Goal: Information Seeking & Learning: Learn about a topic

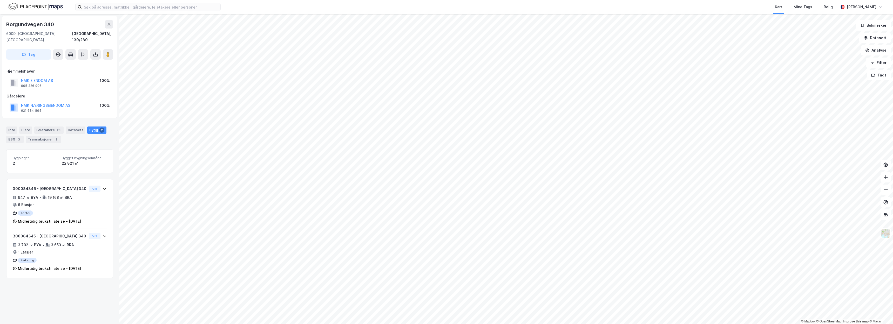
click at [735, 0] on div "Kart Mine Tags Bolig" at bounding box center [542, 7] width 593 height 14
click at [132, 6] on input at bounding box center [151, 7] width 139 height 8
type input "fr"
click at [137, 23] on div "Frostaveien 3 • Eiendom • [STREET_ADDRESS]" at bounding box center [153, 26] width 126 height 6
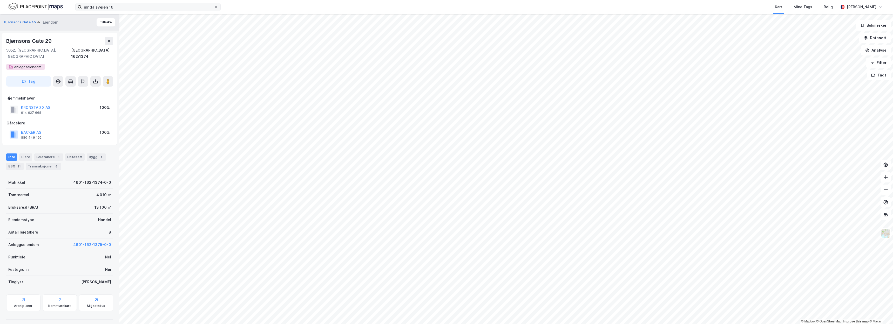
click at [216, 7] on icon at bounding box center [216, 7] width 2 height 2
click at [214, 7] on input "inndalsveien 16" at bounding box center [148, 7] width 132 height 8
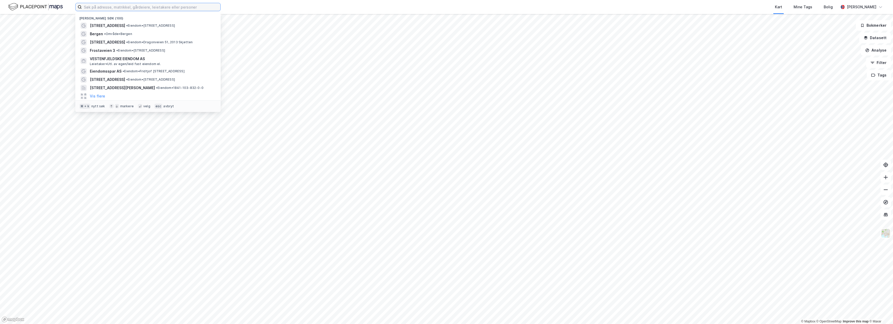
click at [195, 7] on input at bounding box center [151, 7] width 139 height 8
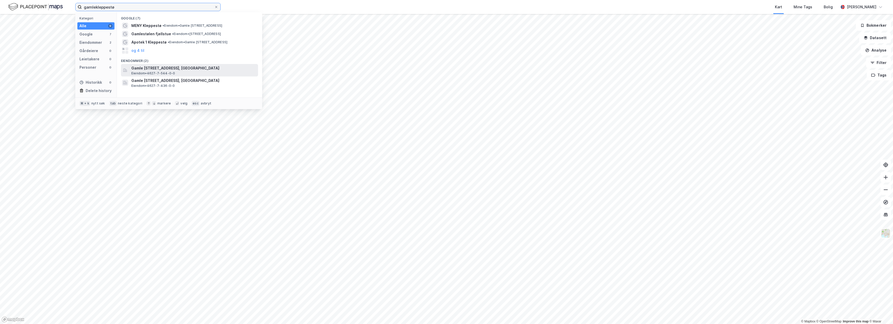
type input "gamlekleppestø"
click at [171, 69] on span "Gamle [STREET_ADDRESS], [GEOGRAPHIC_DATA]" at bounding box center [193, 68] width 125 height 6
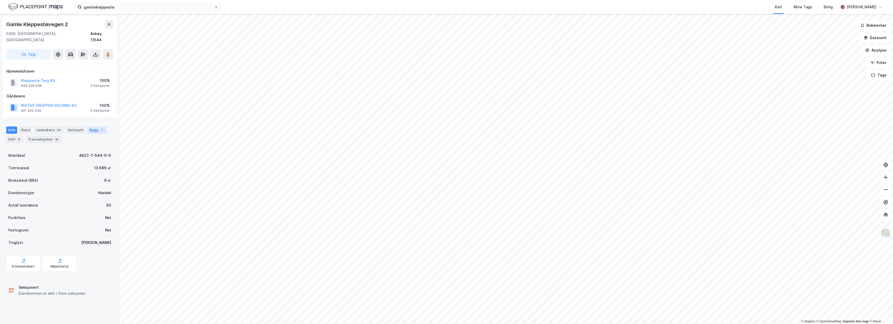
click at [87, 127] on div "Bygg 1" at bounding box center [96, 130] width 19 height 7
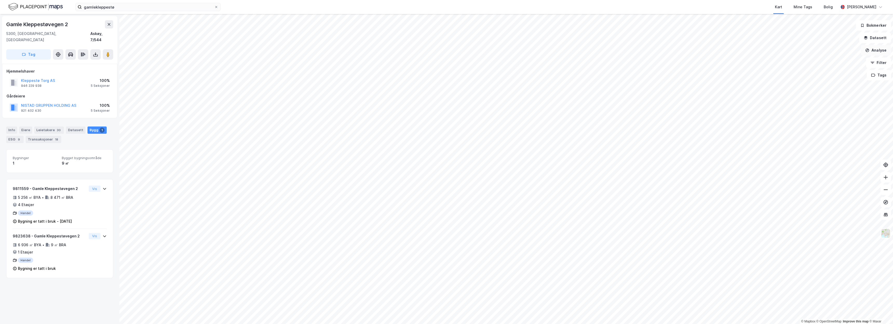
click at [878, 50] on button "Analyse" at bounding box center [876, 50] width 30 height 10
click at [819, 52] on div "Mål avstand" at bounding box center [830, 51] width 45 height 4
click at [531, 312] on button "Tilbakestill" at bounding box center [523, 313] width 36 height 10
click at [526, 314] on button "Tilbakestill" at bounding box center [523, 313] width 36 height 10
click at [33, 93] on div "Gårdeiere" at bounding box center [59, 96] width 106 height 6
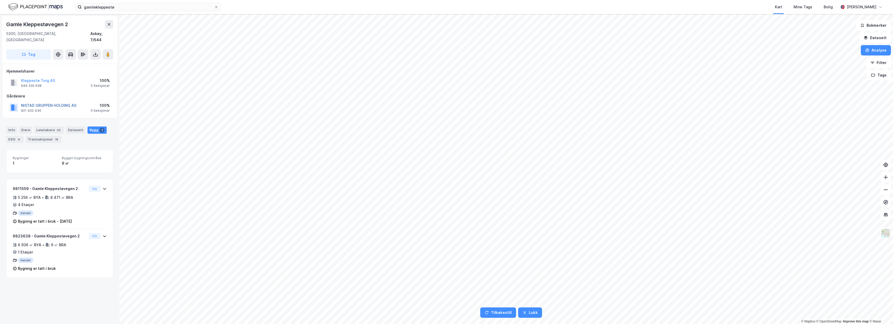
click at [0, 0] on button "NISTAD GRUPPEN HOLDING AS" at bounding box center [0, 0] width 0 height 0
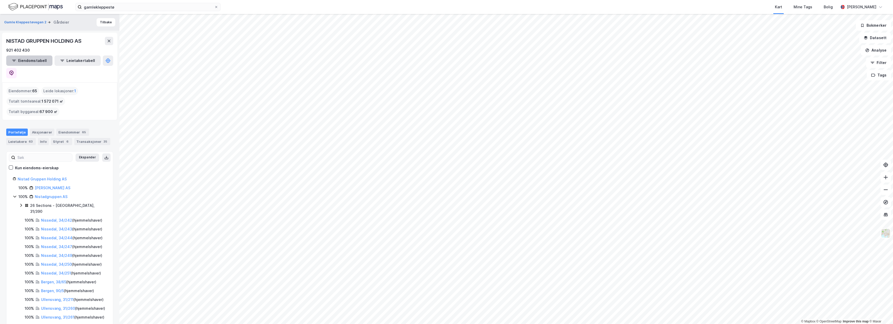
click at [33, 63] on button "Eiendomstabell" at bounding box center [29, 61] width 46 height 10
